Goal: Navigation & Orientation: Find specific page/section

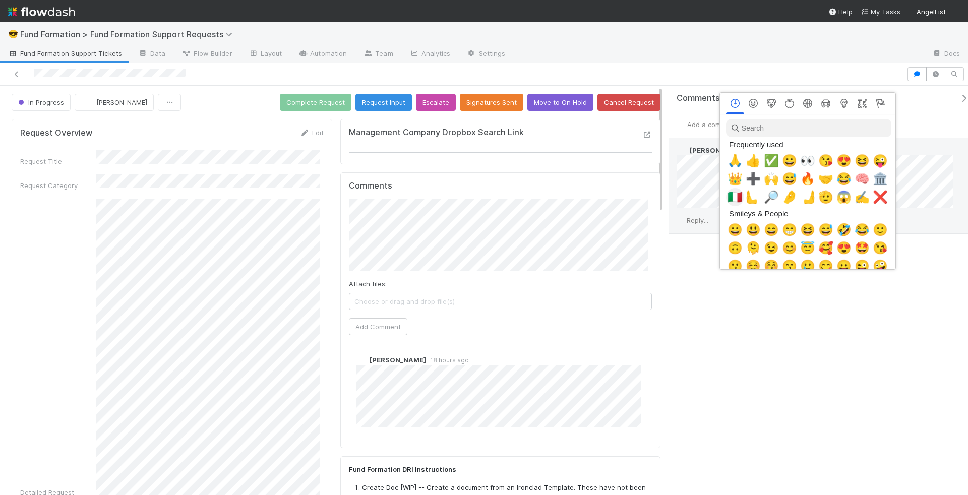
scroll to position [0, 4]
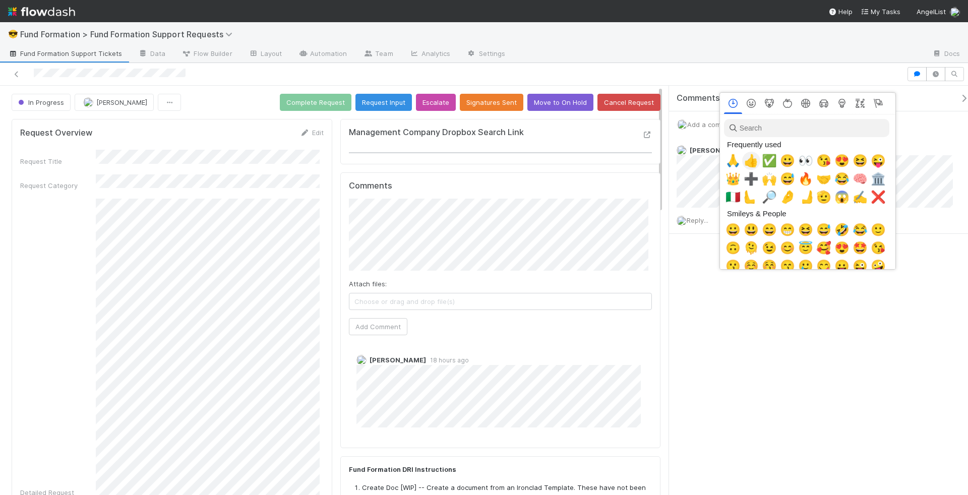
click at [746, 161] on span "👍" at bounding box center [750, 161] width 15 height 14
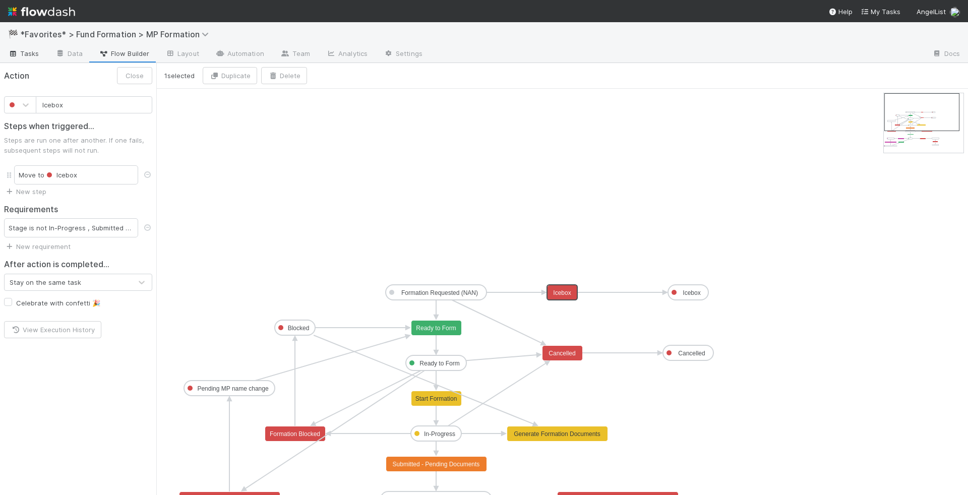
click at [24, 60] on link "Tasks" at bounding box center [23, 54] width 47 height 16
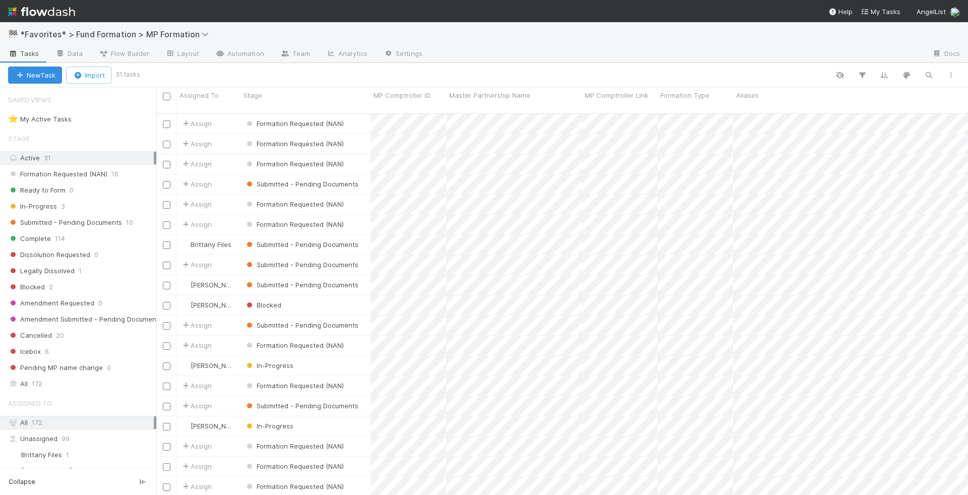
scroll to position [382, 803]
